Goal: Navigation & Orientation: Find specific page/section

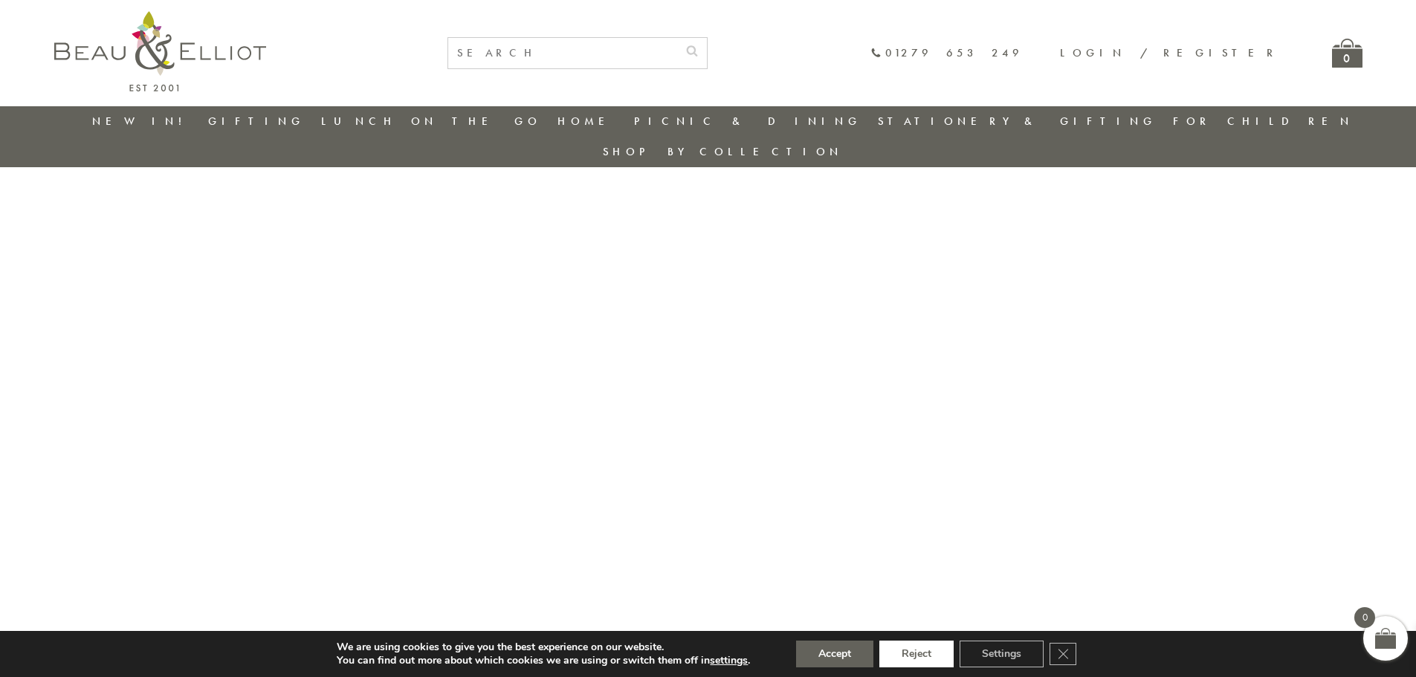
click at [938, 651] on button "Reject" at bounding box center [916, 654] width 74 height 27
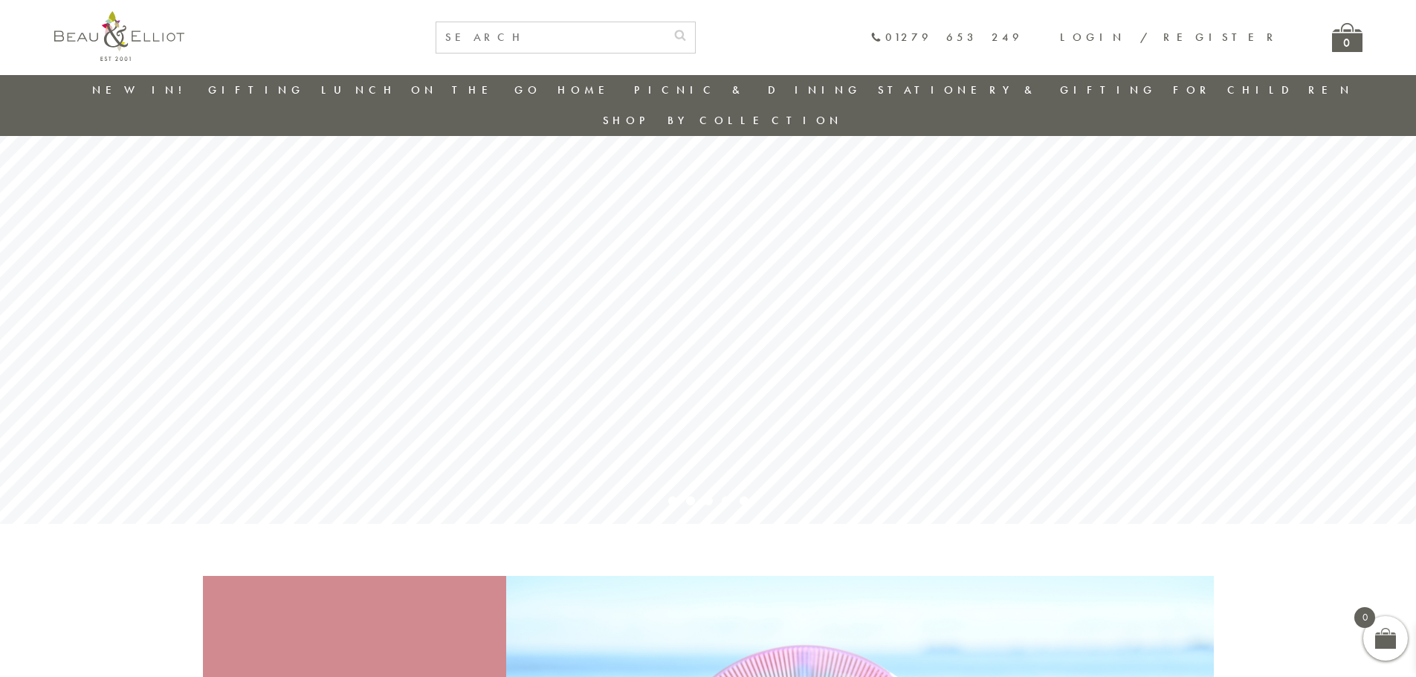
scroll to position [267, 0]
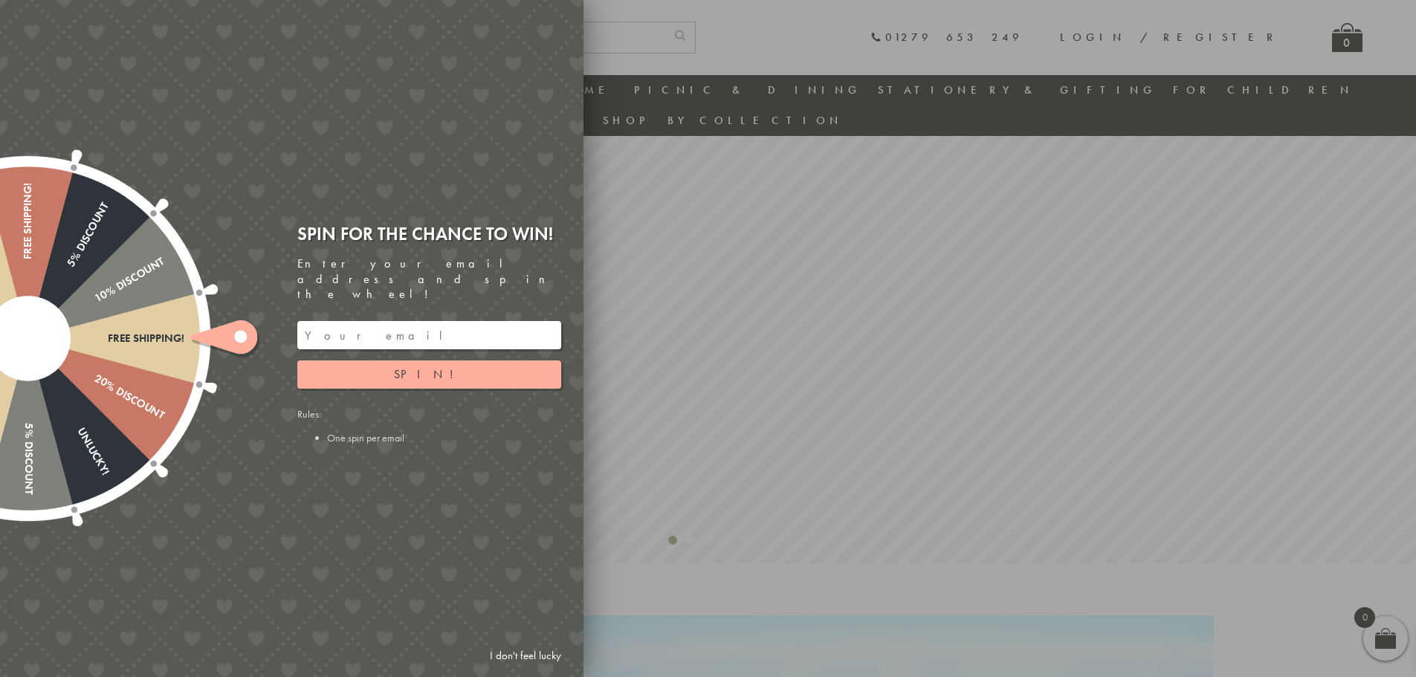
scroll to position [192, 0]
click at [543, 660] on link "I don't feel lucky" at bounding box center [525, 656] width 86 height 28
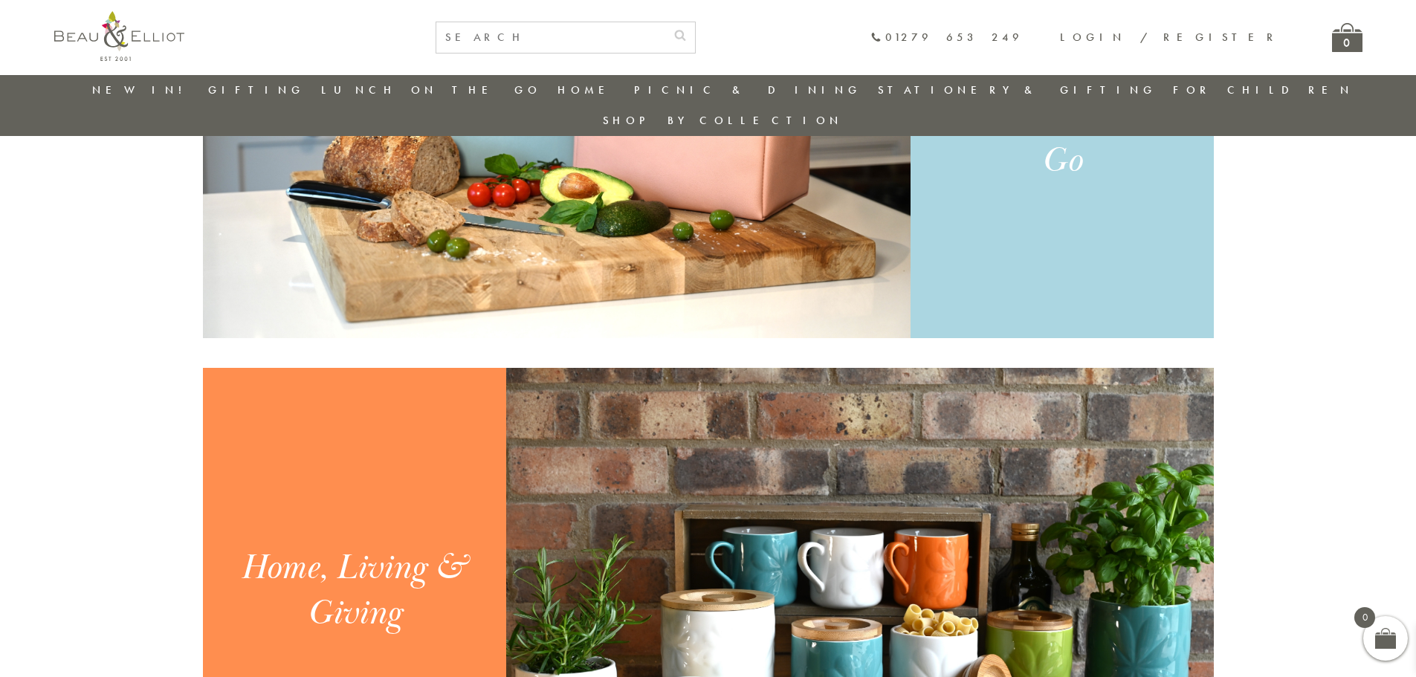
scroll to position [1381, 0]
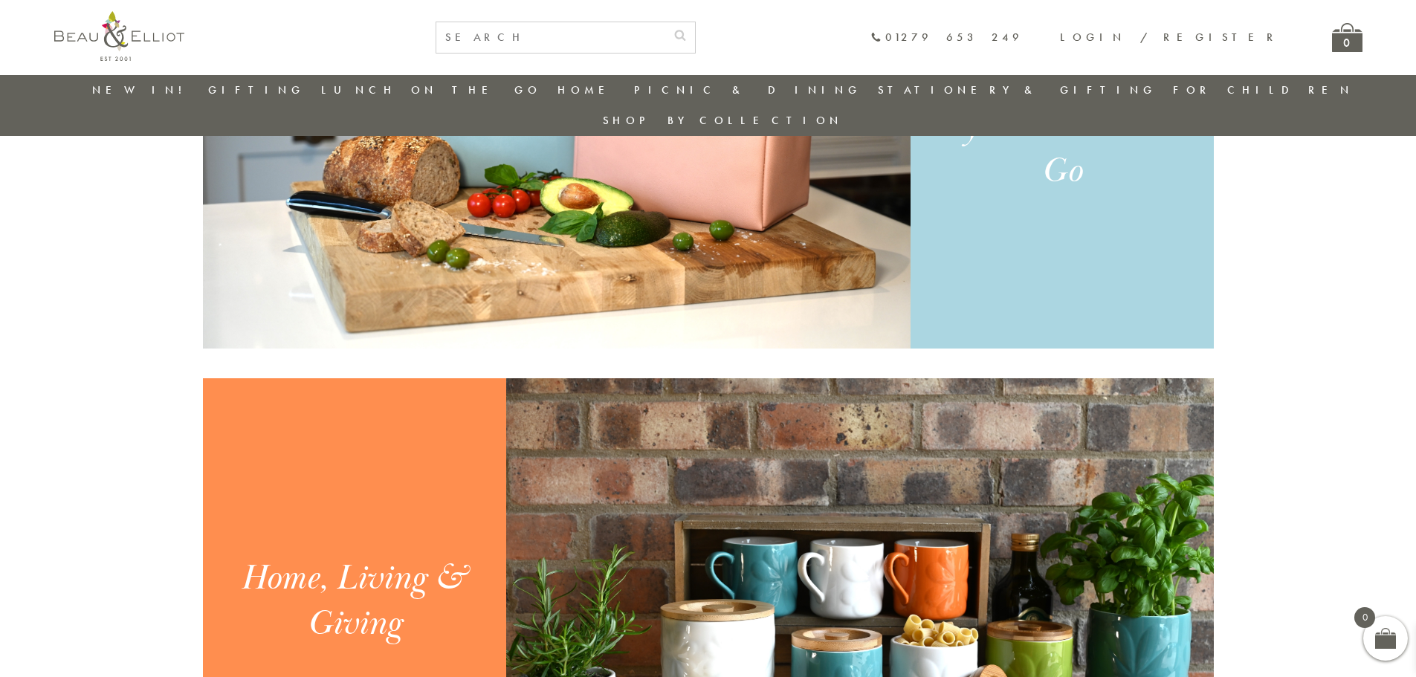
click at [395, 566] on div "Home, Living & Giving" at bounding box center [354, 601] width 261 height 91
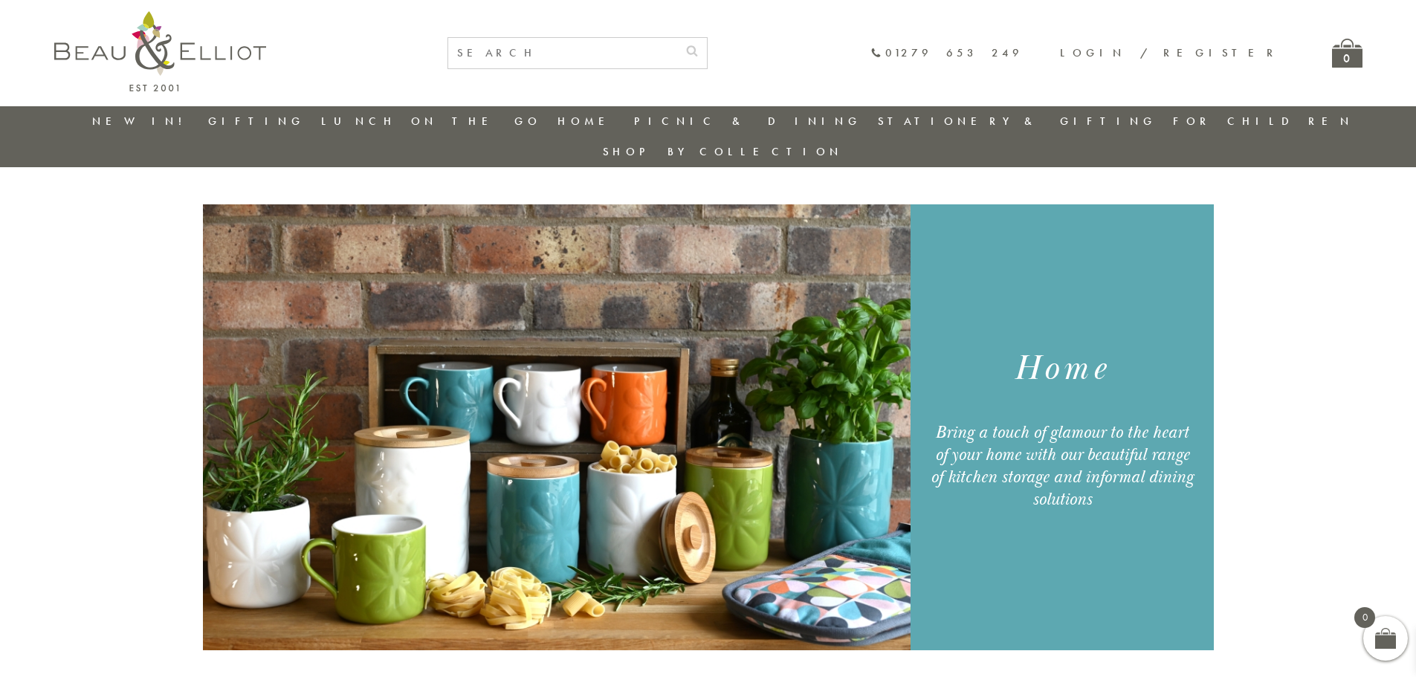
click at [149, 119] on link "New in!" at bounding box center [142, 121] width 100 height 15
